Goal: Task Accomplishment & Management: Manage account settings

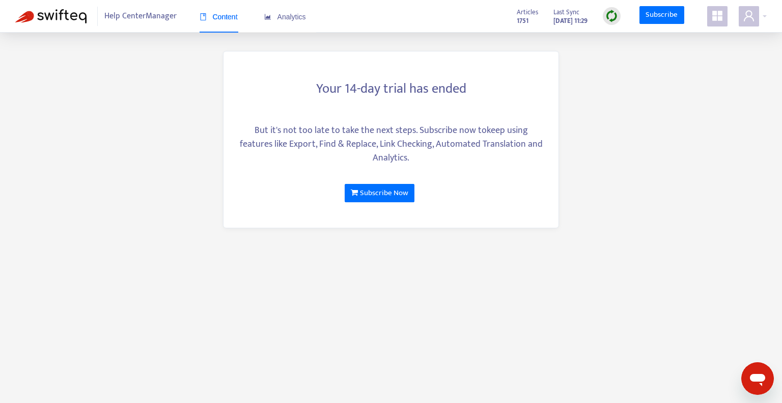
click at [493, 114] on div "Your 14-day trial has ended But it's not too late to take the next steps. Subsc…" at bounding box center [391, 139] width 336 height 177
click at [740, 23] on span at bounding box center [749, 16] width 20 height 20
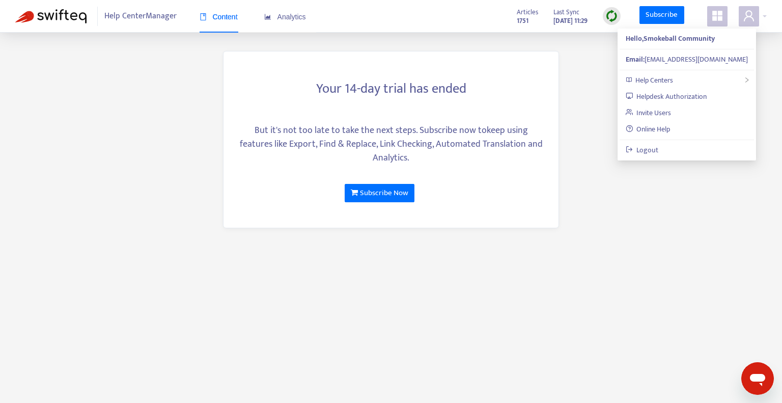
click at [129, 21] on span "Help Center Manager" at bounding box center [140, 16] width 72 height 19
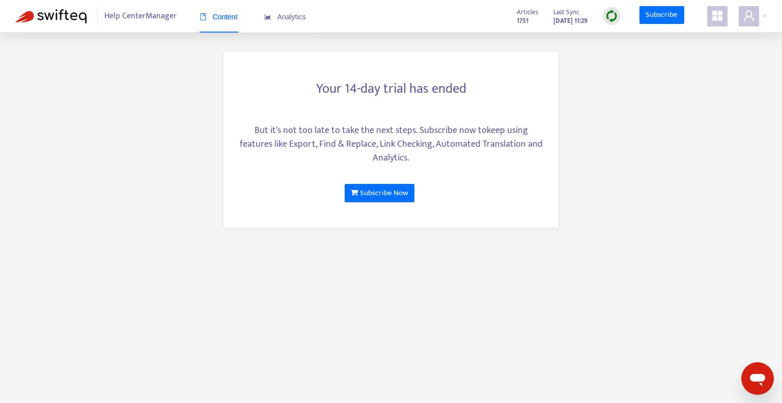
click at [295, 36] on div "Content Analytics" at bounding box center [258, 21] width 117 height 39
click at [295, 20] on span "Analytics" at bounding box center [285, 17] width 42 height 8
click at [293, 22] on div "Analytics" at bounding box center [285, 17] width 42 height 31
click at [719, 21] on icon "appstore" at bounding box center [717, 16] width 12 height 12
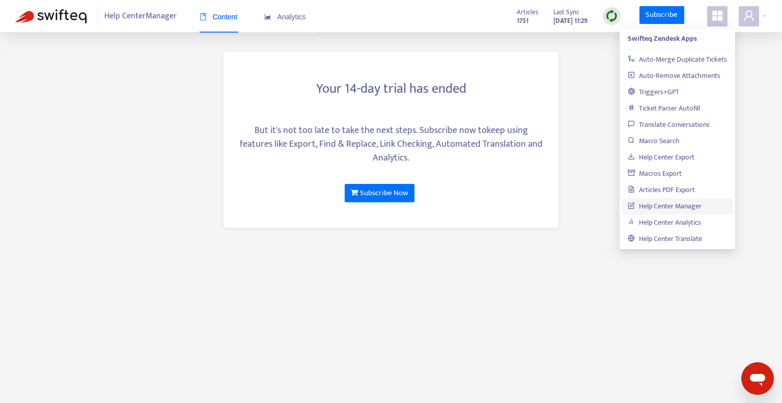
click at [0, 206] on main "Your 14-day trial has ended But it's not too late to take the next steps. Subsc…" at bounding box center [391, 201] width 782 height 403
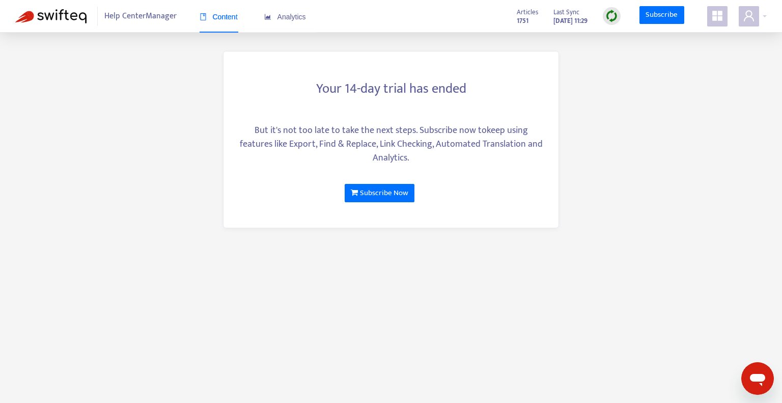
drag, startPoint x: 625, startPoint y: 137, endPoint x: 637, endPoint y: 70, distance: 68.9
click at [625, 137] on main "Your 14-day trial has ended But it's not too late to take the next steps. Subsc…" at bounding box center [391, 201] width 782 height 403
